Goal: Find specific page/section: Find specific page/section

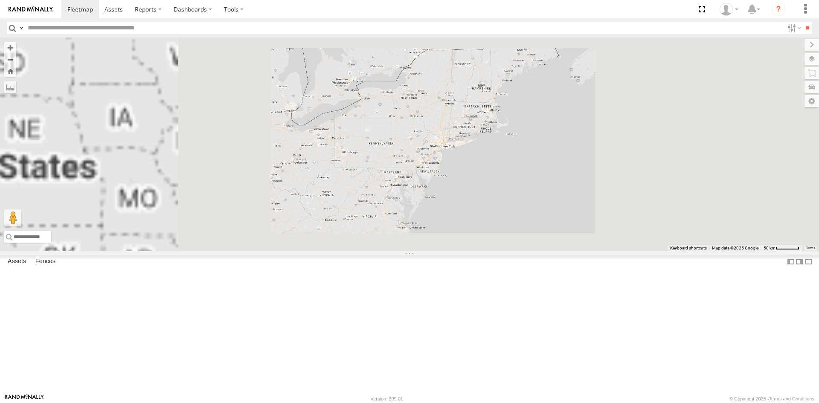
click at [0, 0] on span "Asset" at bounding box center [0, 0] width 0 height 0
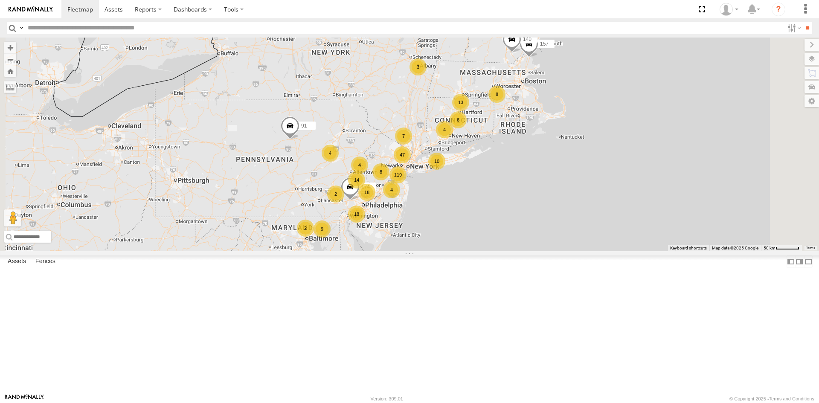
scroll to position [6440, 0]
click at [0, 0] on div "864475043999126 Remove" at bounding box center [0, 0] width 0 height 0
click at [0, 0] on link at bounding box center [0, 0] width 0 height 0
click at [0, 0] on span "Asset" at bounding box center [0, 0] width 0 height 0
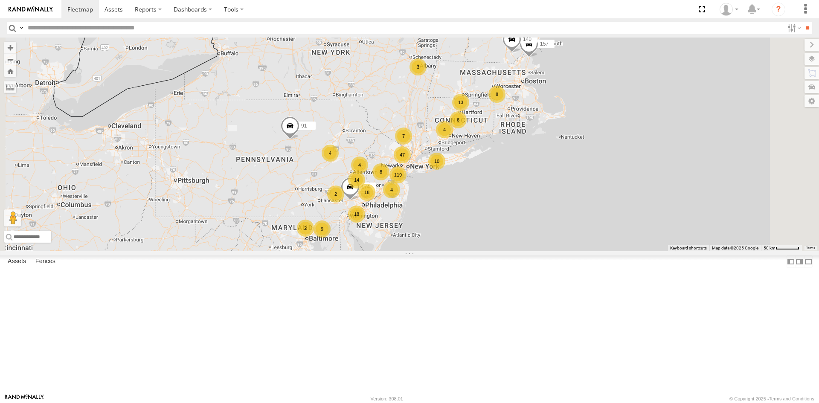
click at [0, 0] on div "All Assets" at bounding box center [0, 0] width 0 height 0
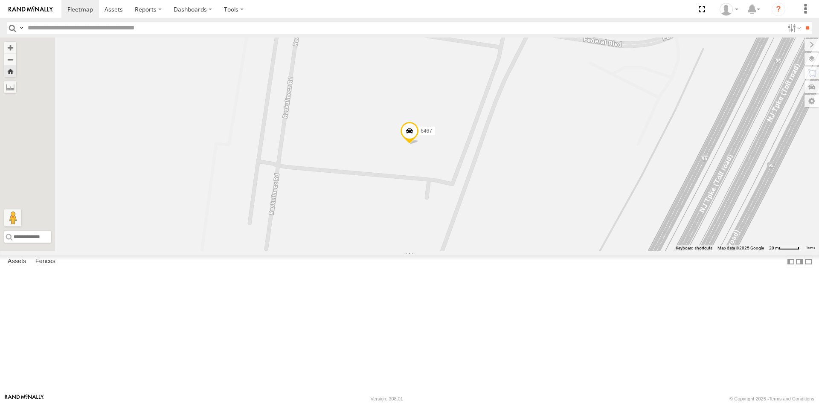
click at [0, 0] on link at bounding box center [0, 0] width 0 height 0
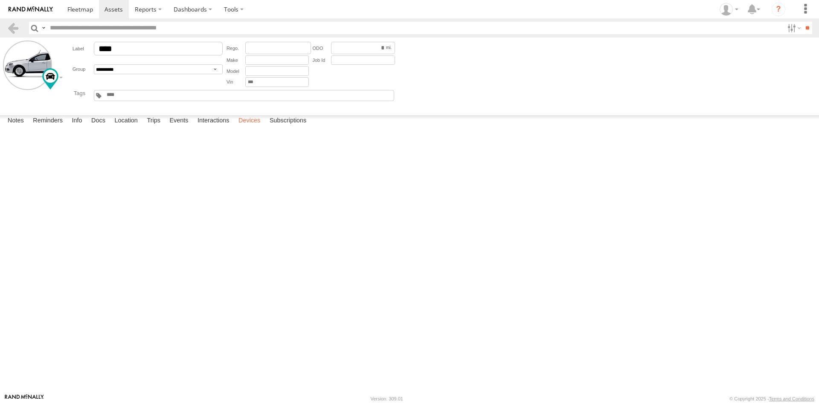
click at [258, 127] on label "Devices" at bounding box center [249, 121] width 30 height 12
click at [17, 28] on link at bounding box center [13, 28] width 12 height 12
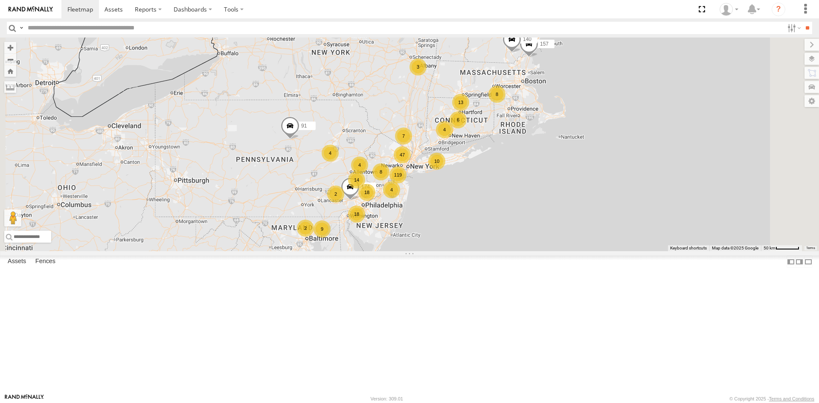
click at [70, 28] on input "text" at bounding box center [403, 28] width 759 height 12
type input "*****"
click at [802, 22] on input "**" at bounding box center [807, 28] width 10 height 12
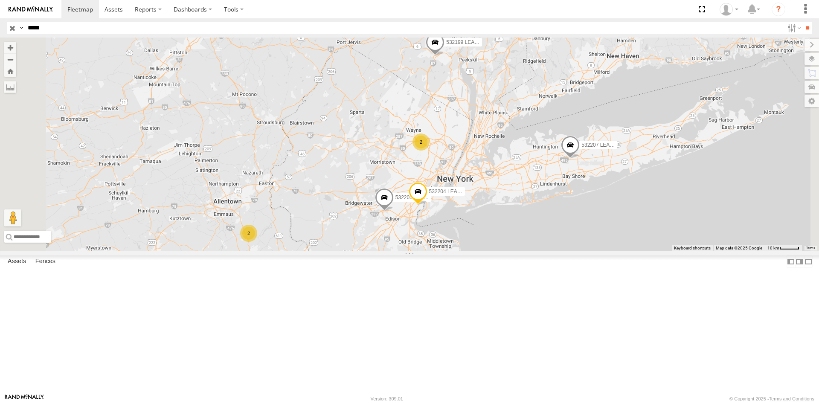
click at [0, 0] on link at bounding box center [0, 0] width 0 height 0
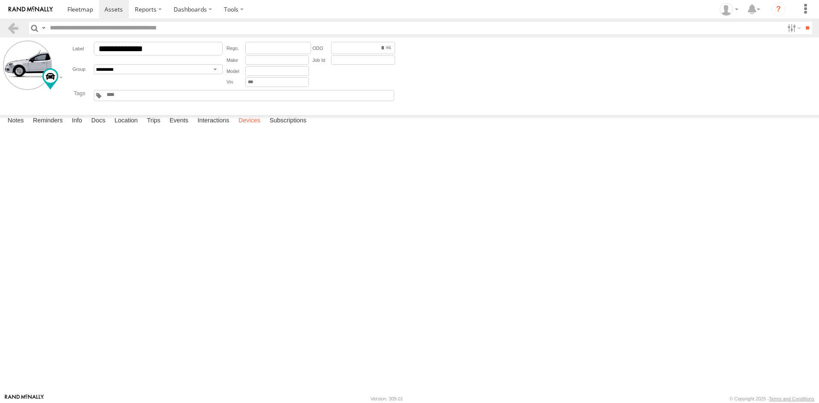
click at [253, 127] on label "Devices" at bounding box center [249, 121] width 30 height 12
click at [9, 27] on link at bounding box center [13, 28] width 12 height 12
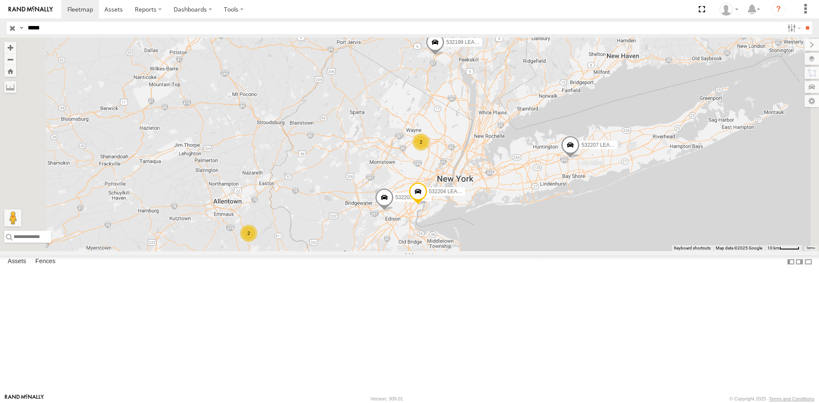
click at [44, 32] on input "*****" at bounding box center [403, 28] width 759 height 12
type input "*"
click at [12, 28] on input "button" at bounding box center [12, 28] width 11 height 12
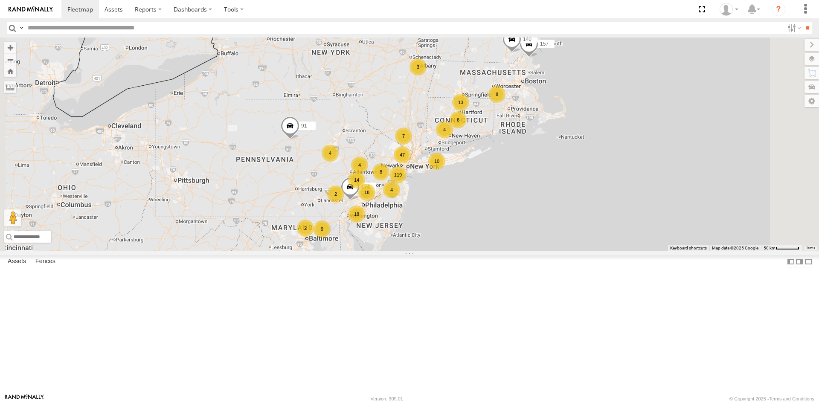
click at [0, 0] on span "Asset" at bounding box center [0, 0] width 0 height 0
